Goal: Information Seeking & Learning: Learn about a topic

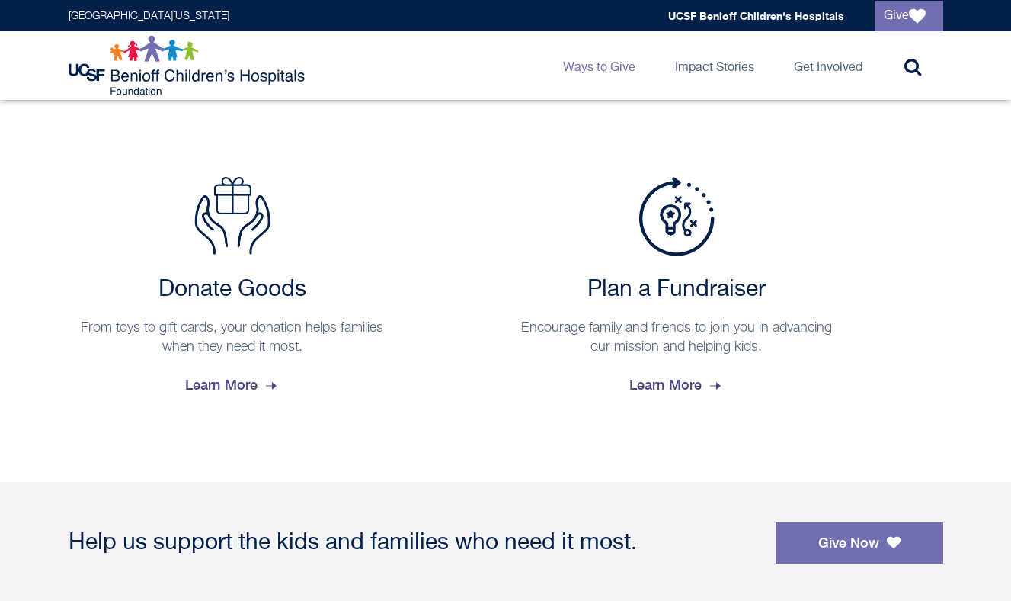
scroll to position [1230, 0]
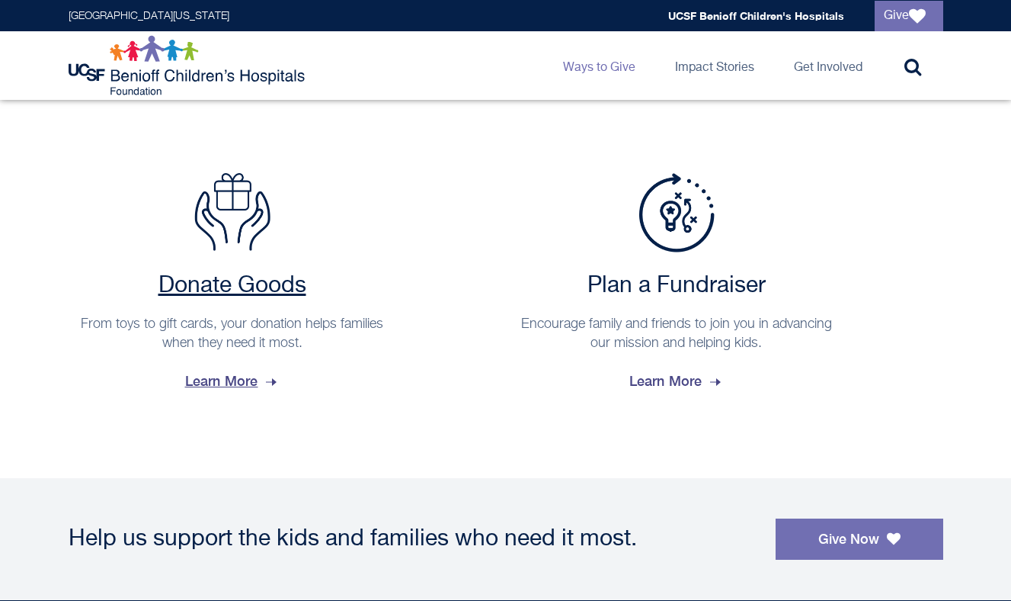
click at [236, 380] on span "Learn More" at bounding box center [232, 381] width 95 height 41
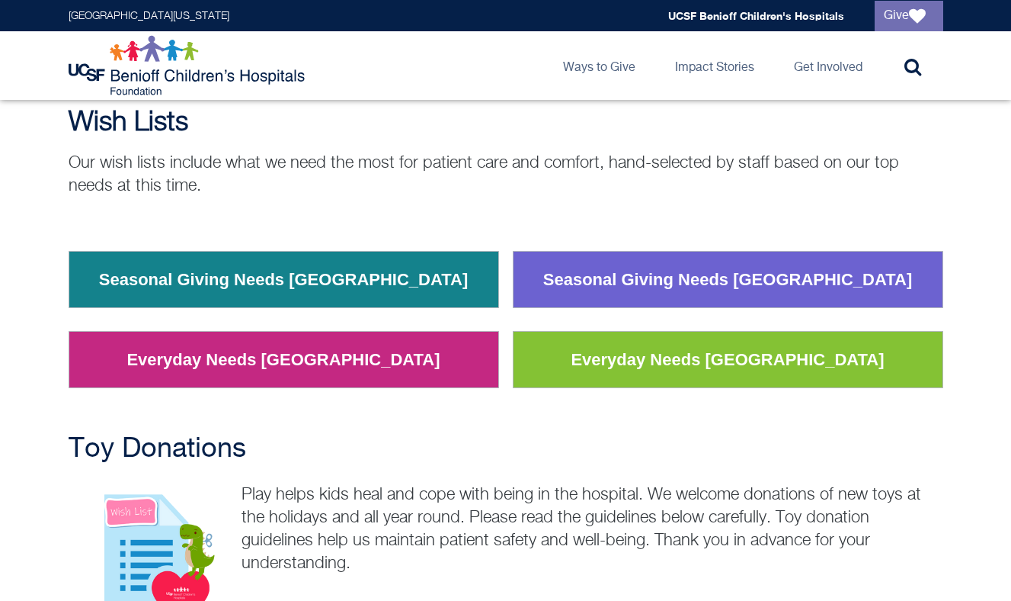
scroll to position [172, 0]
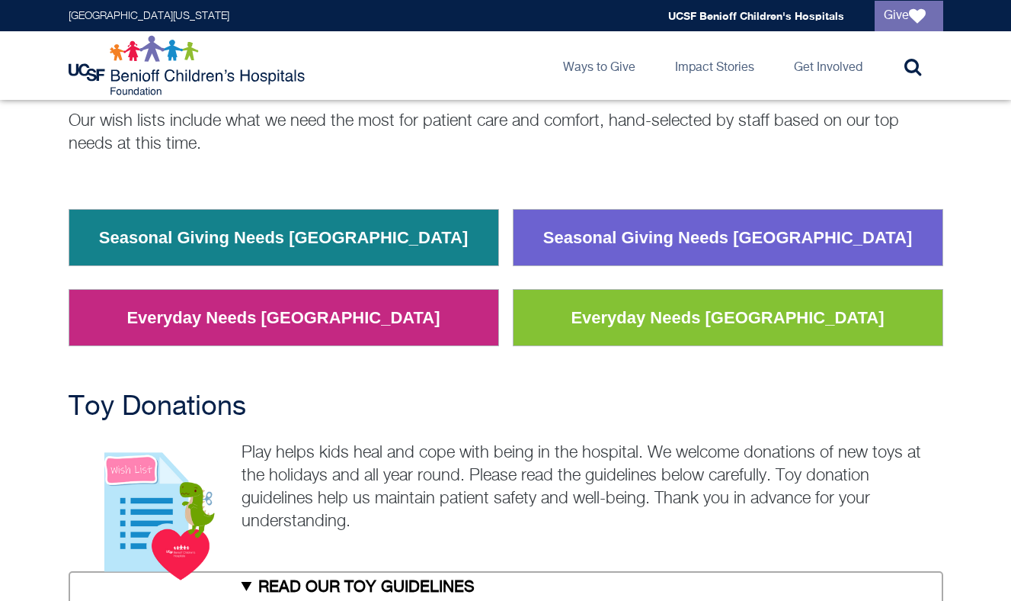
click at [319, 227] on link "Seasonal Giving Needs [GEOGRAPHIC_DATA]" at bounding box center [284, 238] width 393 height 40
click at [254, 327] on link "Everyday Needs [GEOGRAPHIC_DATA]" at bounding box center [283, 318] width 336 height 40
